Goal: Transaction & Acquisition: Purchase product/service

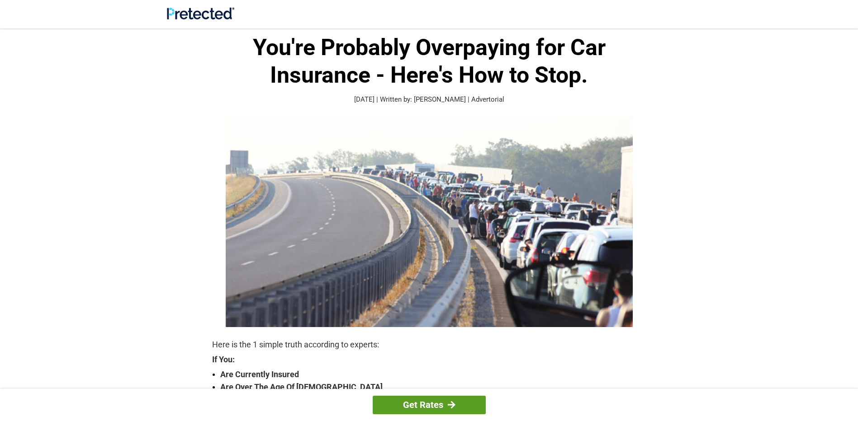
click at [411, 403] on link "Get Rates" at bounding box center [429, 405] width 113 height 19
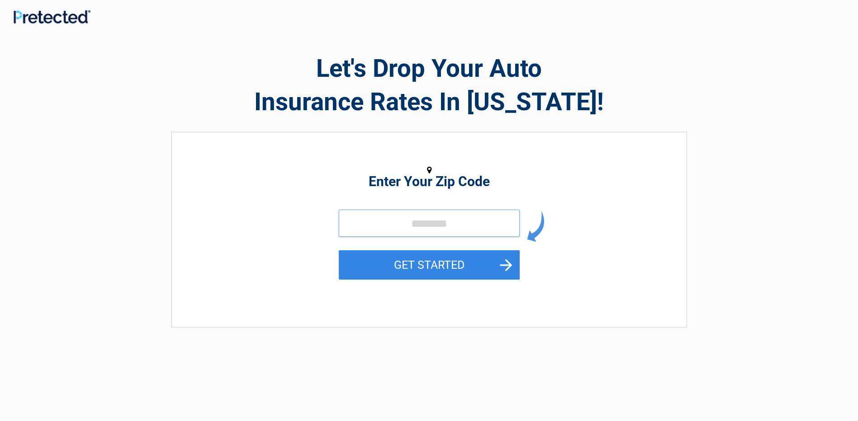
click at [407, 223] on input "tel" at bounding box center [429, 223] width 181 height 27
type input "*****"
click at [442, 262] on button "GET STARTED" at bounding box center [429, 265] width 181 height 29
